Goal: Transaction & Acquisition: Download file/media

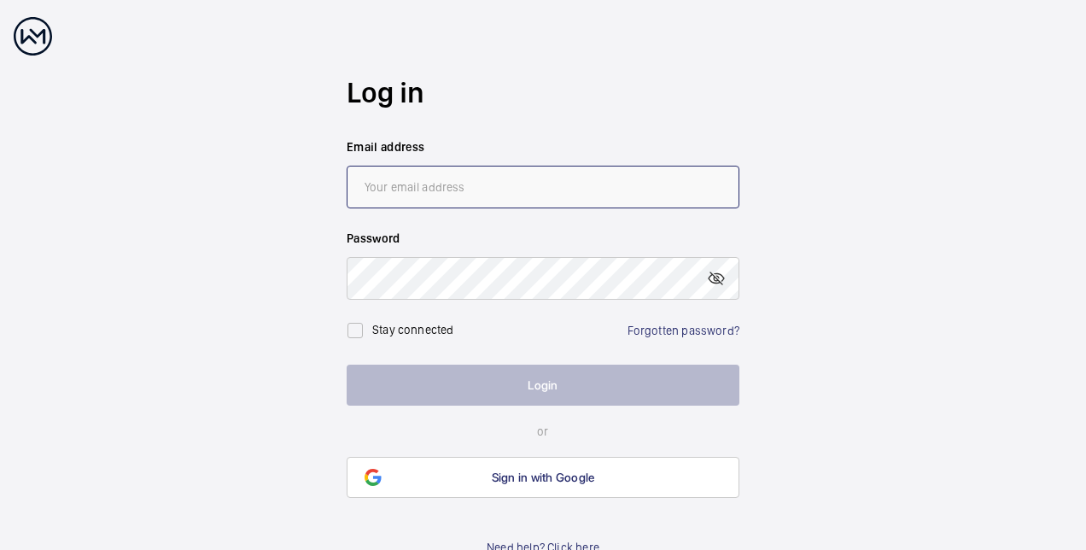
type input "[PERSON_NAME][EMAIL_ADDRESS][PERSON_NAME][DOMAIN_NAME]"
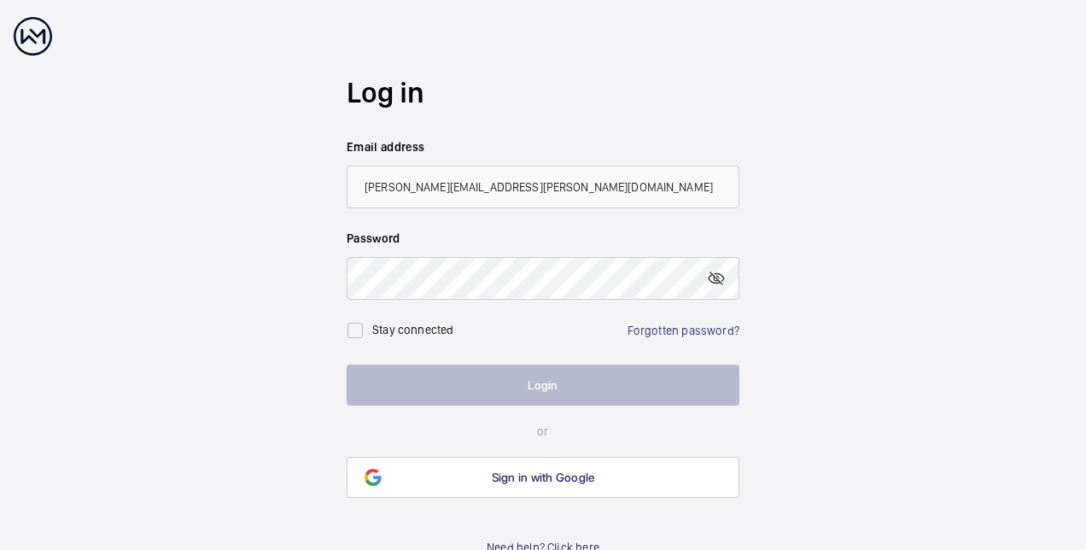
click at [522, 382] on button "Login" at bounding box center [543, 384] width 393 height 41
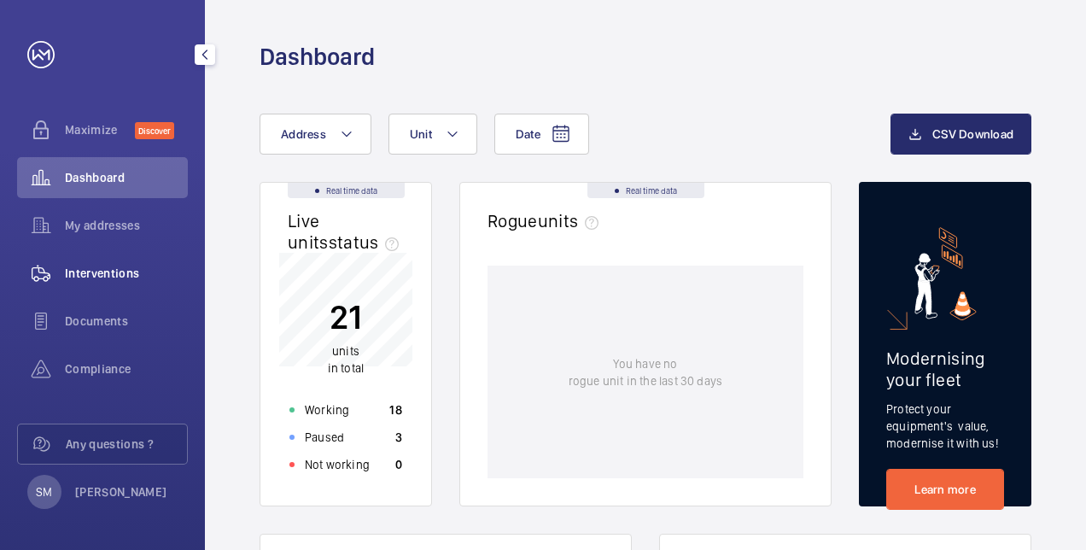
click at [138, 268] on span "Interventions" at bounding box center [126, 273] width 123 height 17
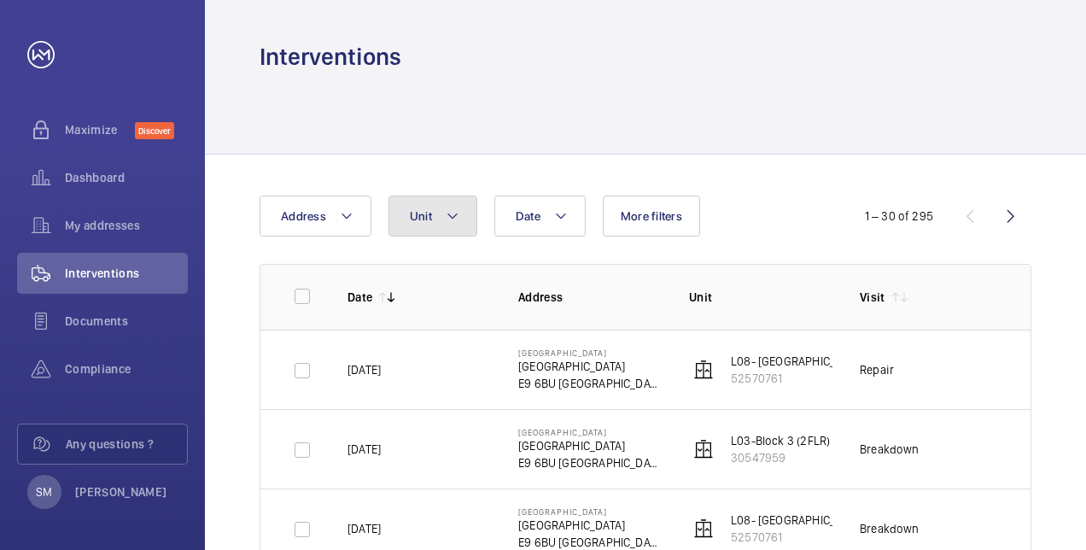
click at [437, 223] on button "Unit" at bounding box center [432, 215] width 89 height 41
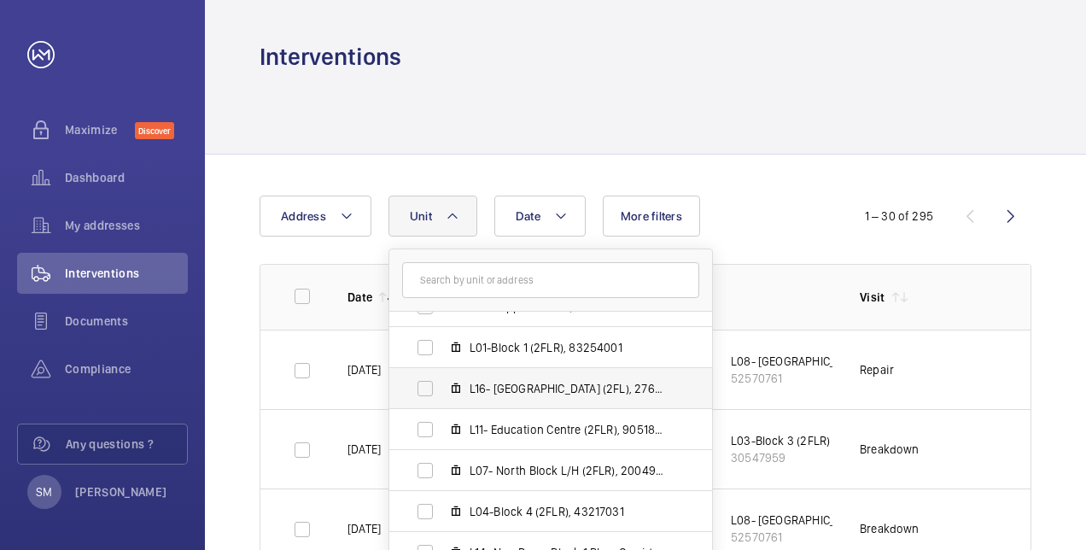
scroll to position [256, 0]
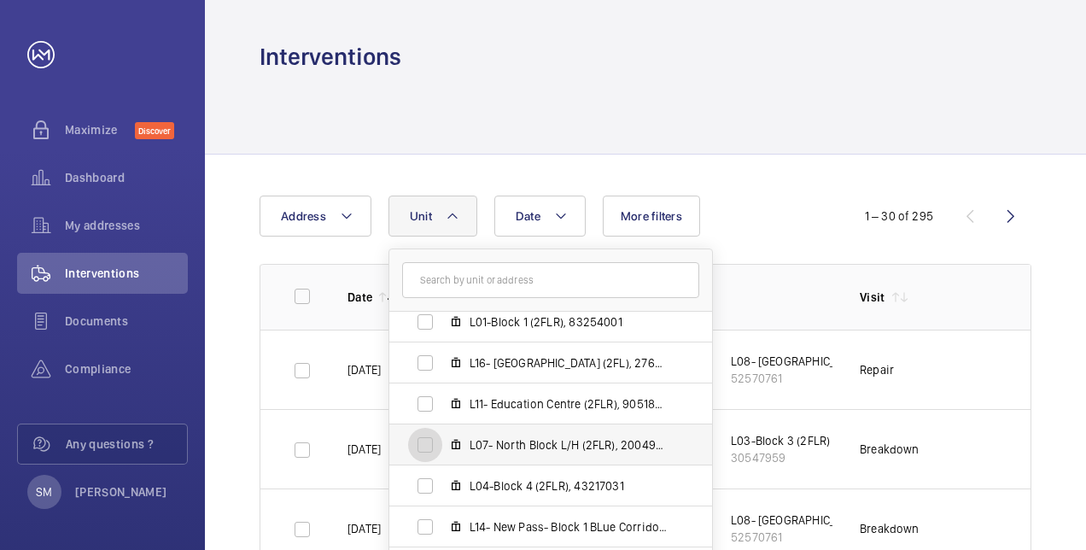
click at [428, 438] on input "L07- North Block L/H (2FLR), 20049803" at bounding box center [425, 445] width 34 height 34
checkbox input "true"
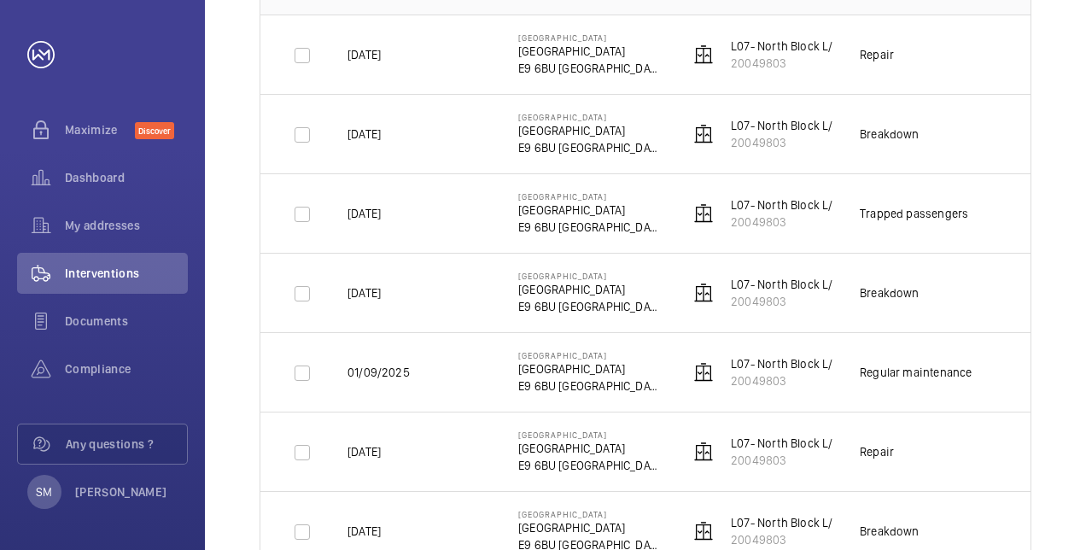
scroll to position [341, 0]
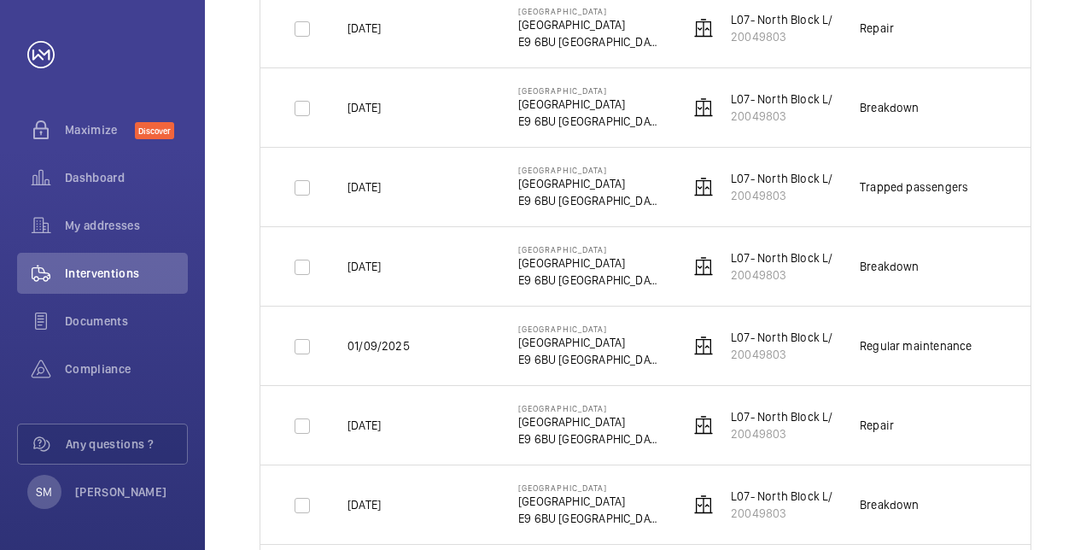
click at [927, 341] on div "Regular maintenance" at bounding box center [915, 345] width 112 height 17
click at [299, 343] on input "checkbox" at bounding box center [302, 346] width 34 height 34
checkbox input "true"
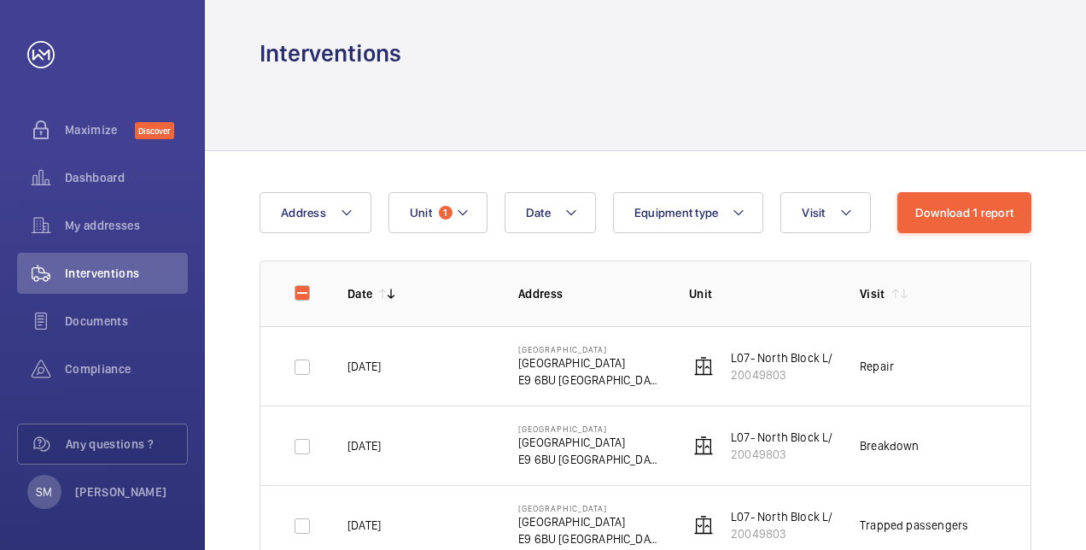
scroll to position [0, 0]
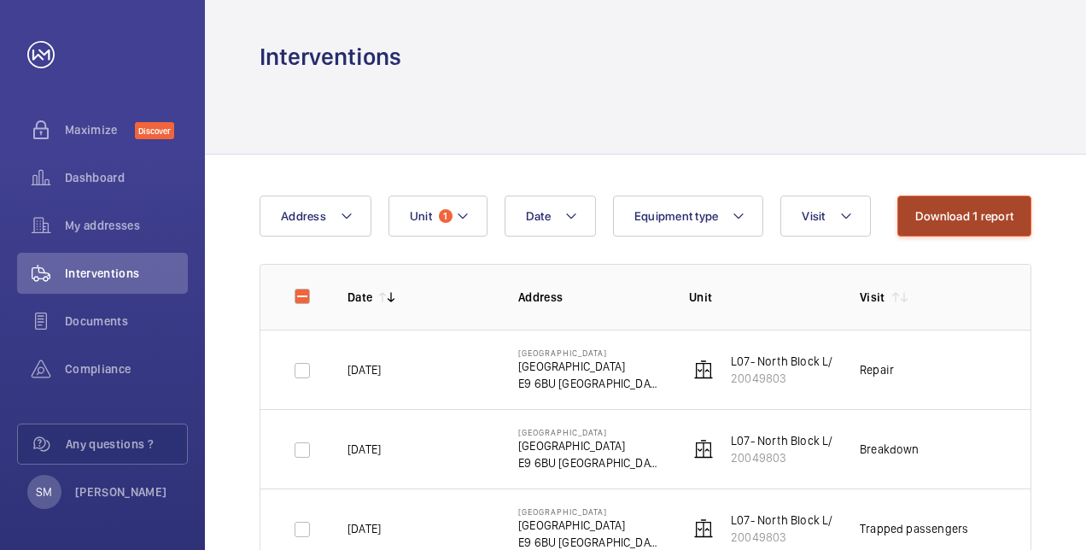
click at [978, 217] on button "Download 1 report" at bounding box center [964, 215] width 134 height 41
